Goal: Task Accomplishment & Management: Manage account settings

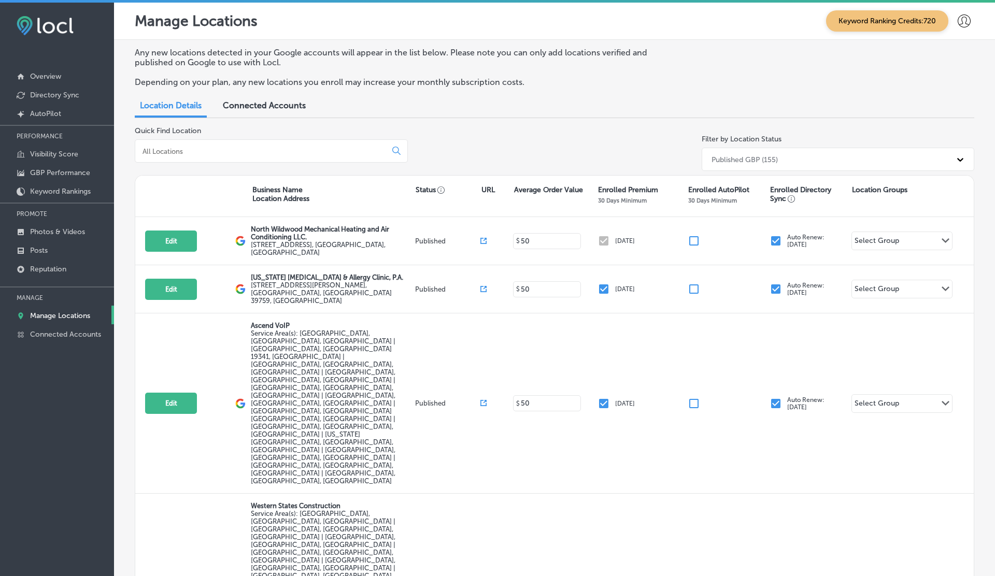
click at [299, 155] on div at bounding box center [271, 150] width 273 height 23
click at [299, 155] on input at bounding box center [263, 151] width 243 height 9
paste input "[PERSON_NAME] Aesthetics"
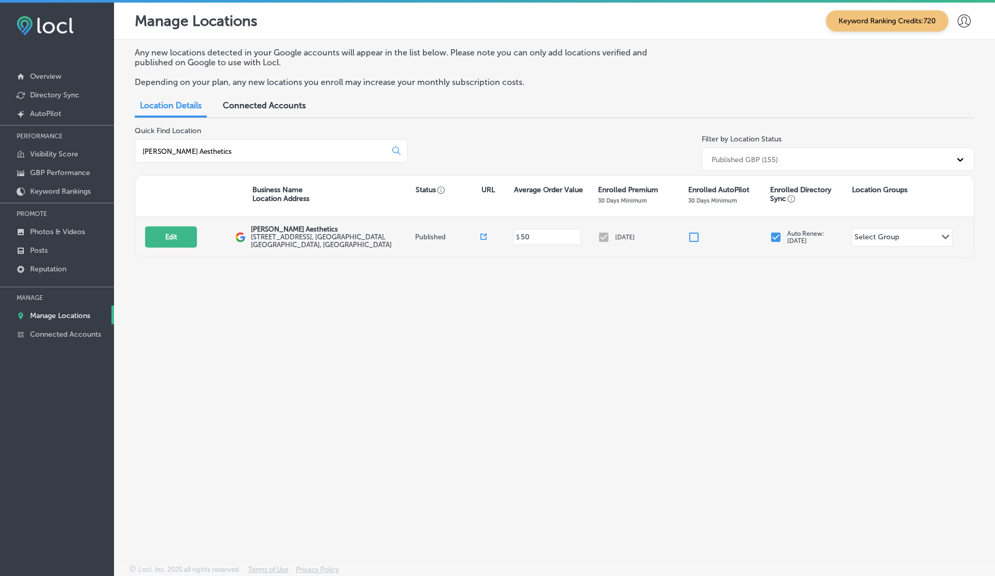
type input "[PERSON_NAME] Aesthetics"
click at [483, 237] on icon at bounding box center [483, 237] width 6 height 6
click at [159, 234] on button "Edit" at bounding box center [171, 237] width 52 height 21
select select "US"
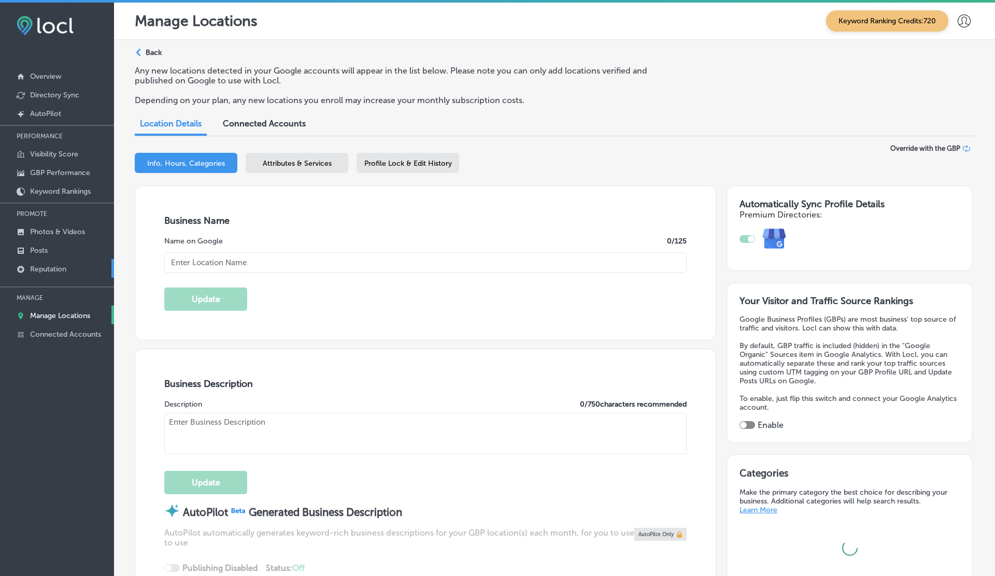
type input "[PERSON_NAME] Aesthetics"
type input "[STREET_ADDRESS]"
type input "Murfreesboro"
type input "37129"
type input "US"
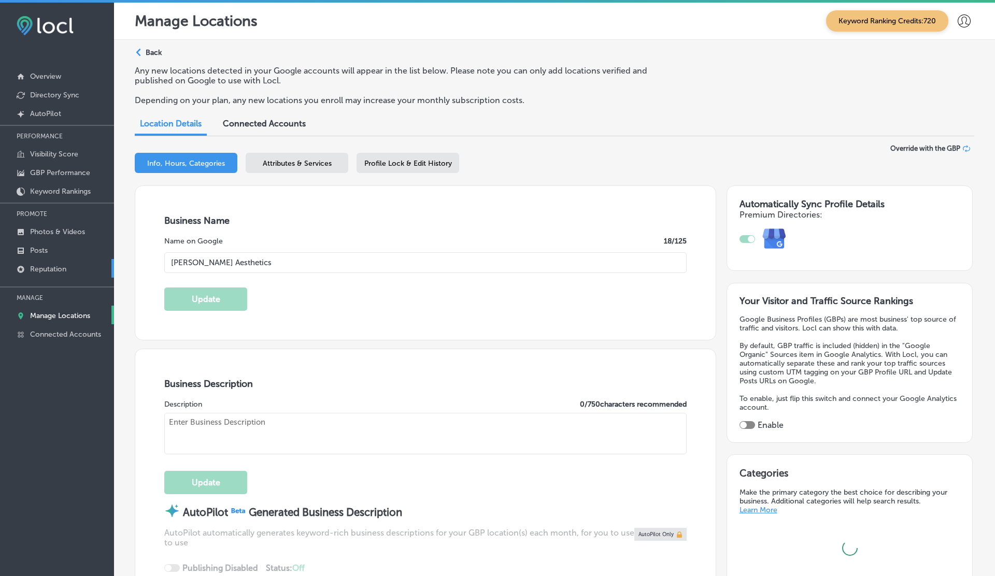
type input "[URL][DOMAIN_NAME]"
checkbox input "true"
type textarea "At [PERSON_NAME] Aesthetics in [GEOGRAPHIC_DATA], [GEOGRAPHIC_DATA], we’re here…"
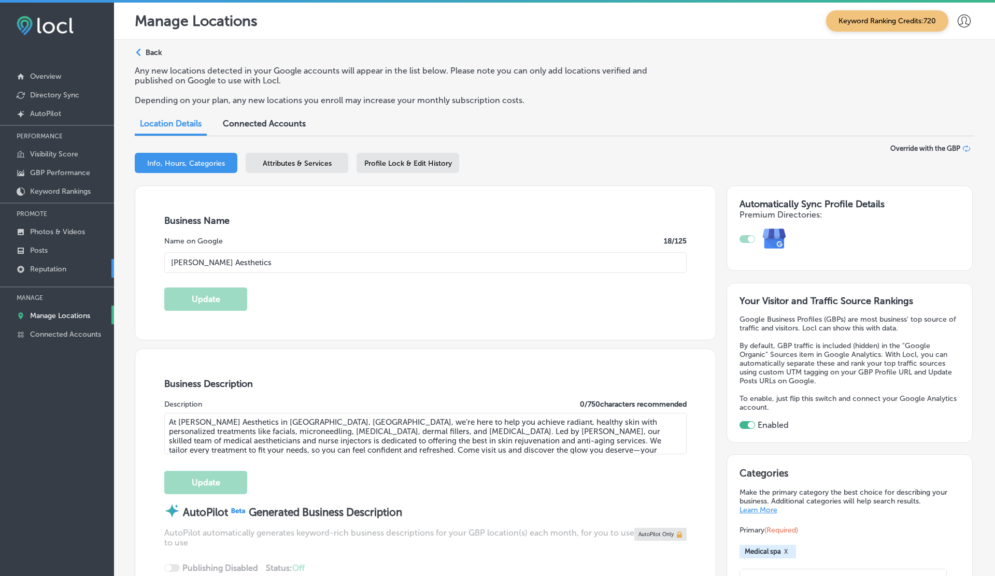
type input "[PHONE_NUMBER]"
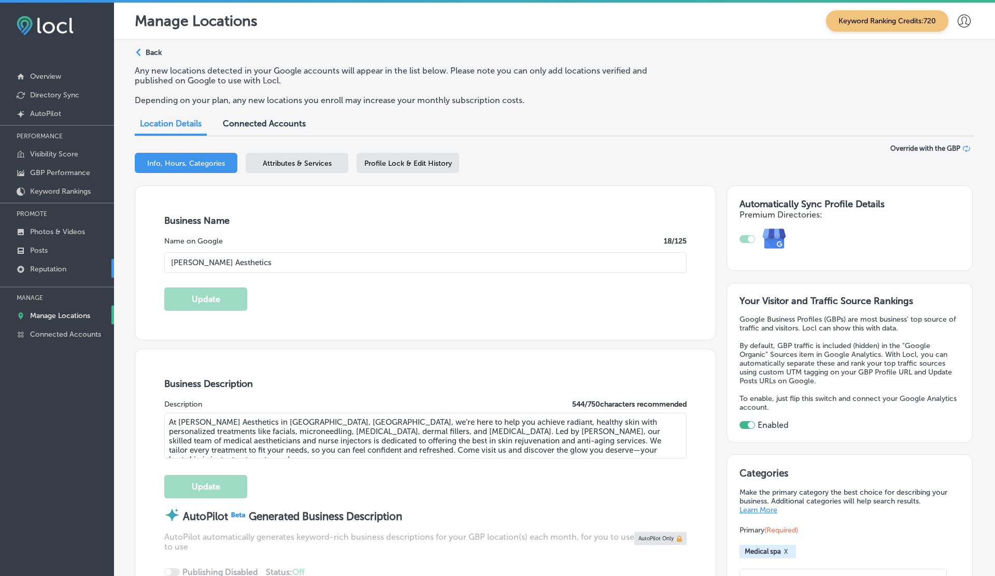
click at [45, 270] on p "Reputation" at bounding box center [48, 269] width 36 height 9
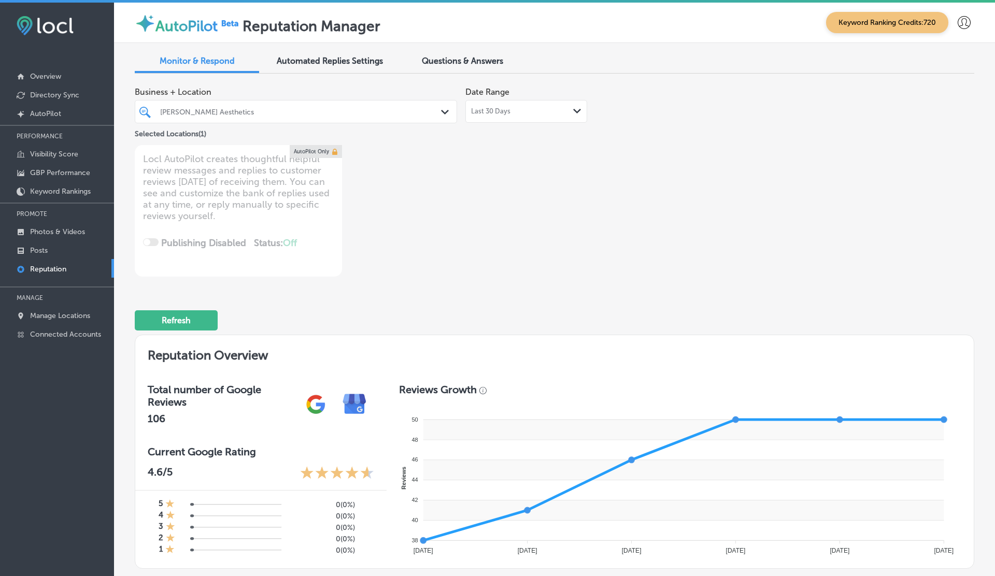
scroll to position [5, 0]
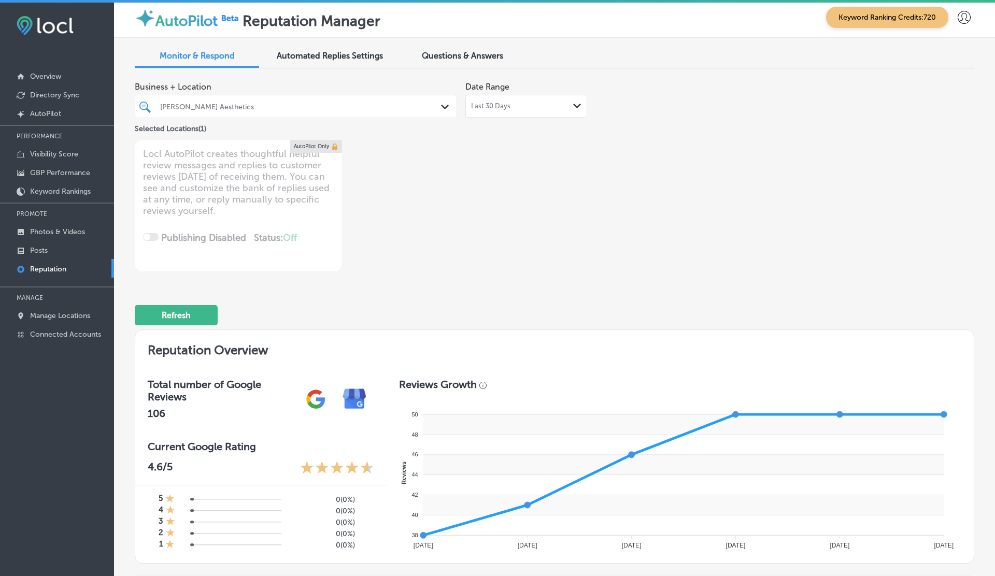
click at [548, 105] on div "Last 30 Days Path Created with Sketch." at bounding box center [526, 106] width 110 height 8
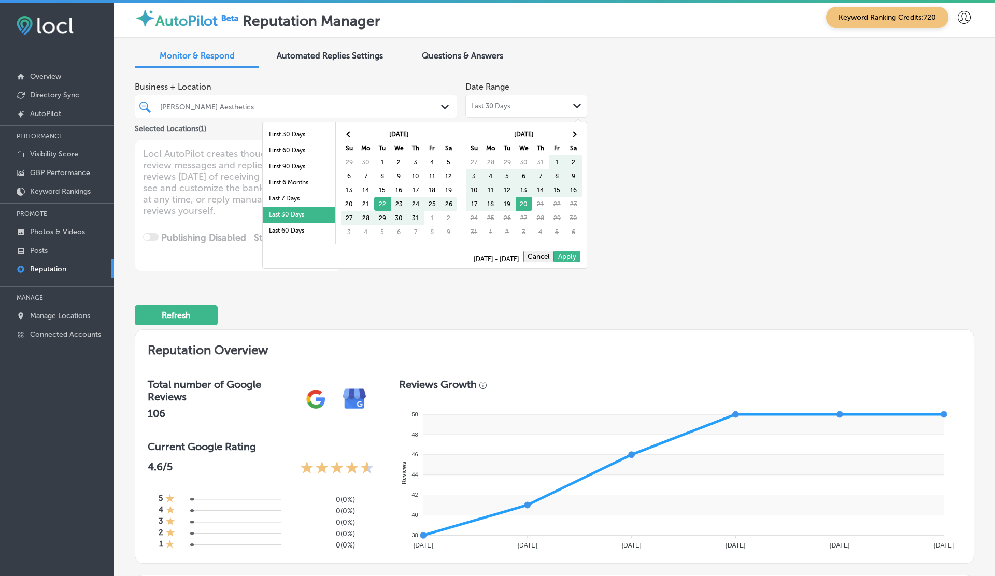
scroll to position [60, 0]
click at [287, 213] on li "Last 2 Years" at bounding box center [299, 219] width 73 height 16
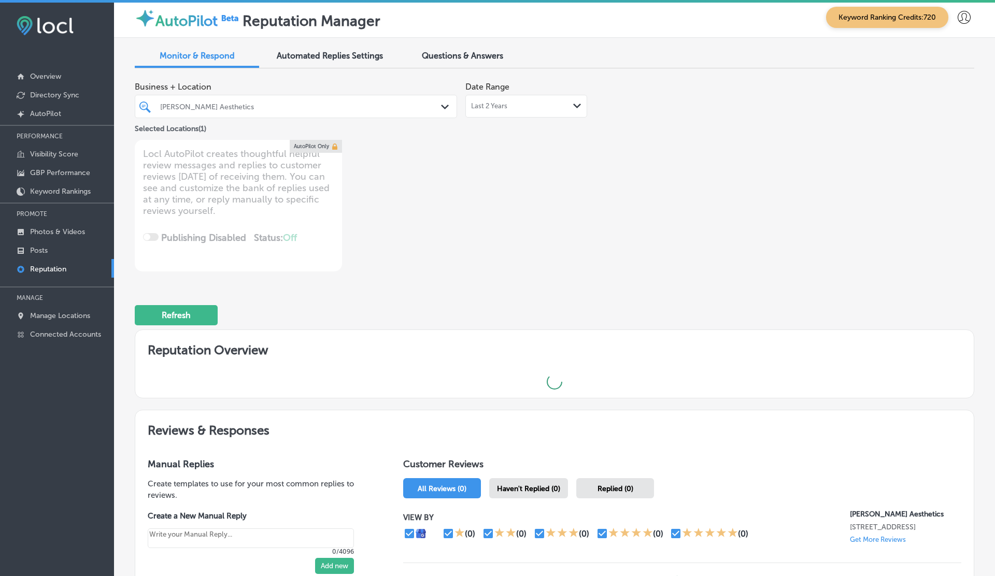
type textarea "x"
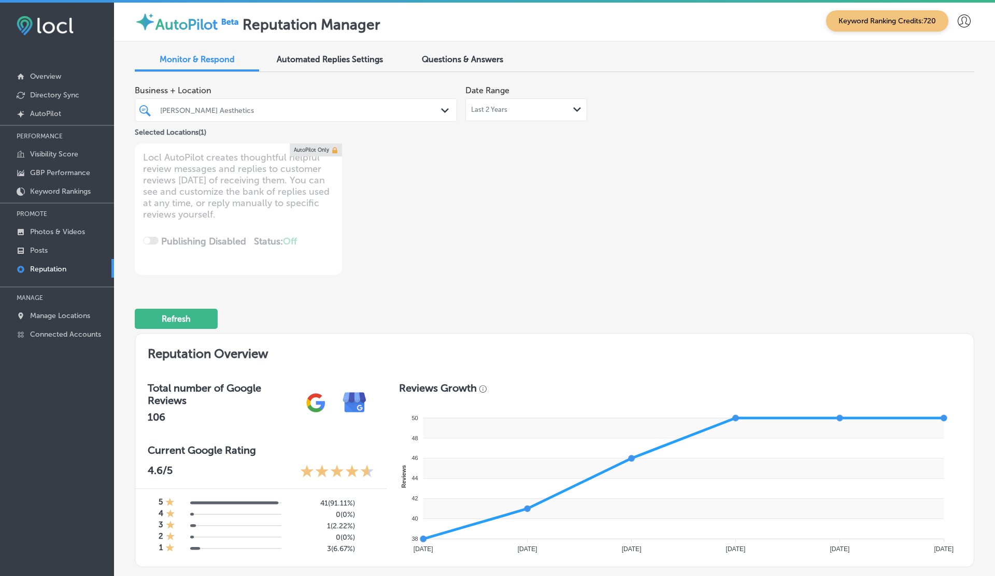
scroll to position [0, 0]
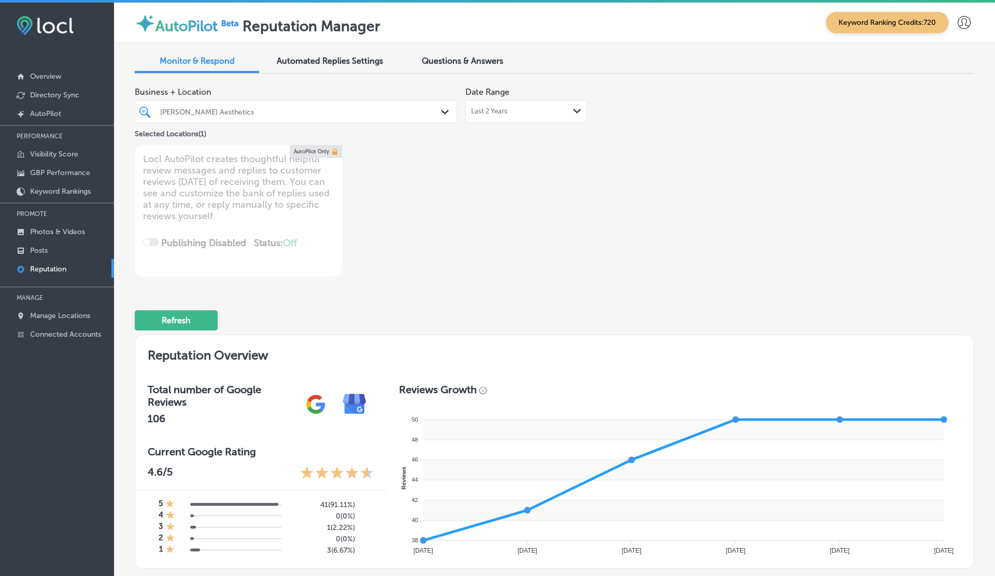
click at [970, 22] on div at bounding box center [964, 22] width 21 height 21
click at [941, 88] on p "Log Out" at bounding box center [941, 85] width 31 height 12
